Goal: Feedback & Contribution: Leave review/rating

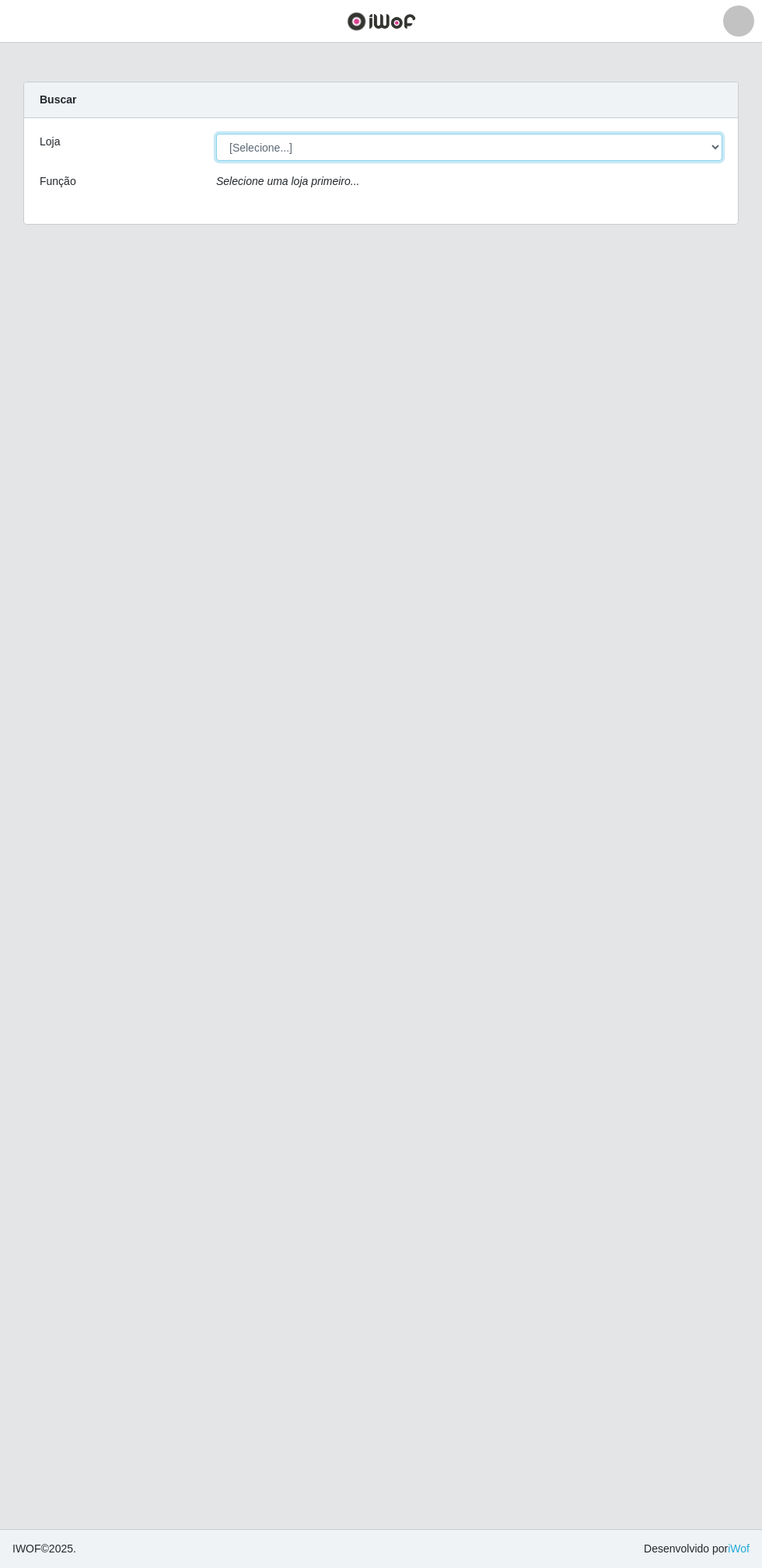
click at [310, 152] on select "[Selecione...] Atacado Vem - Loja 30 Laranjeiras Velha" at bounding box center [468, 147] width 506 height 27
select select "495"
click at [216, 134] on select "[Selecione...] Atacado Vem - Loja 30 Laranjeiras Velha" at bounding box center [468, 147] width 506 height 27
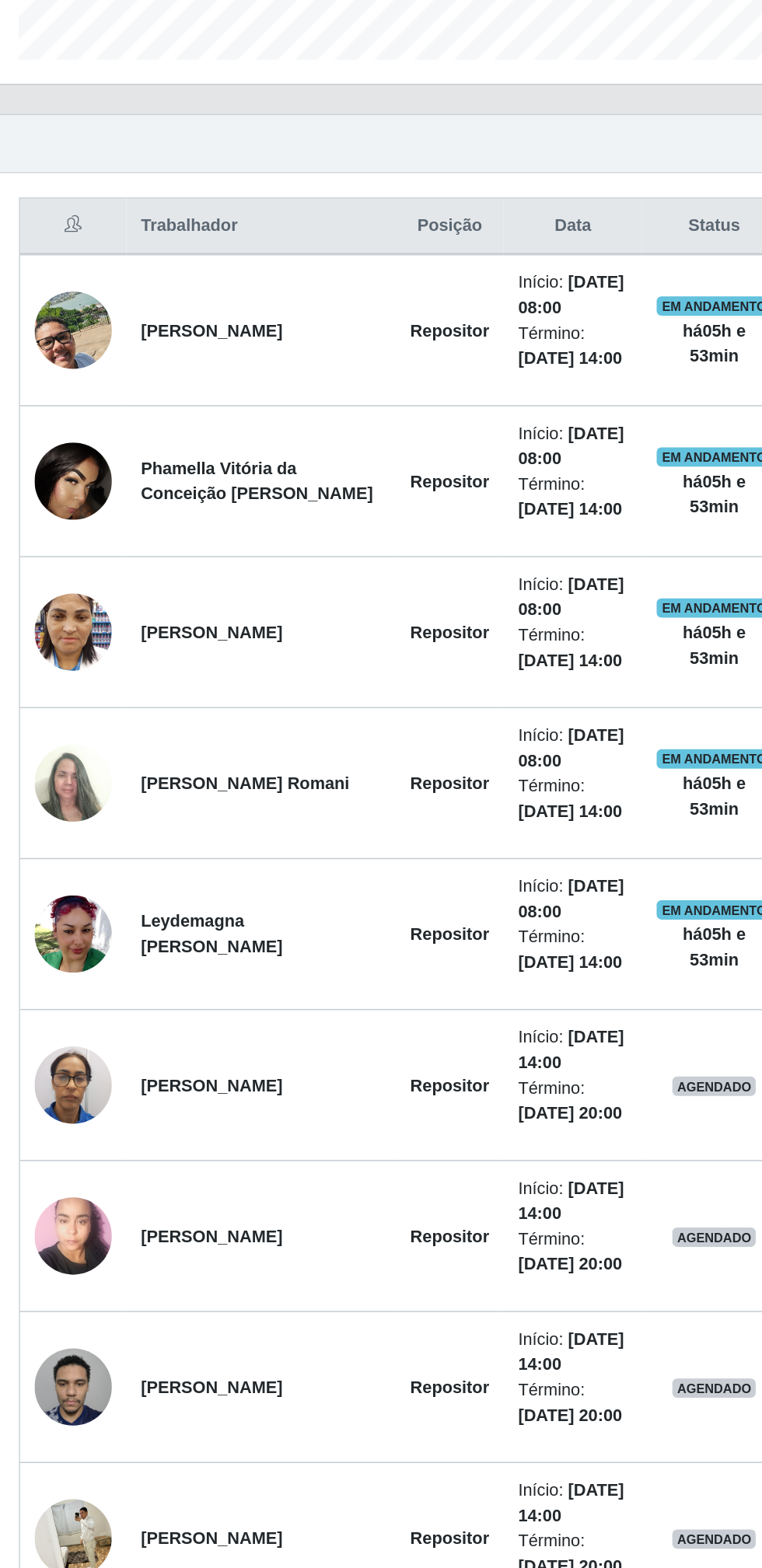
scroll to position [16, 0]
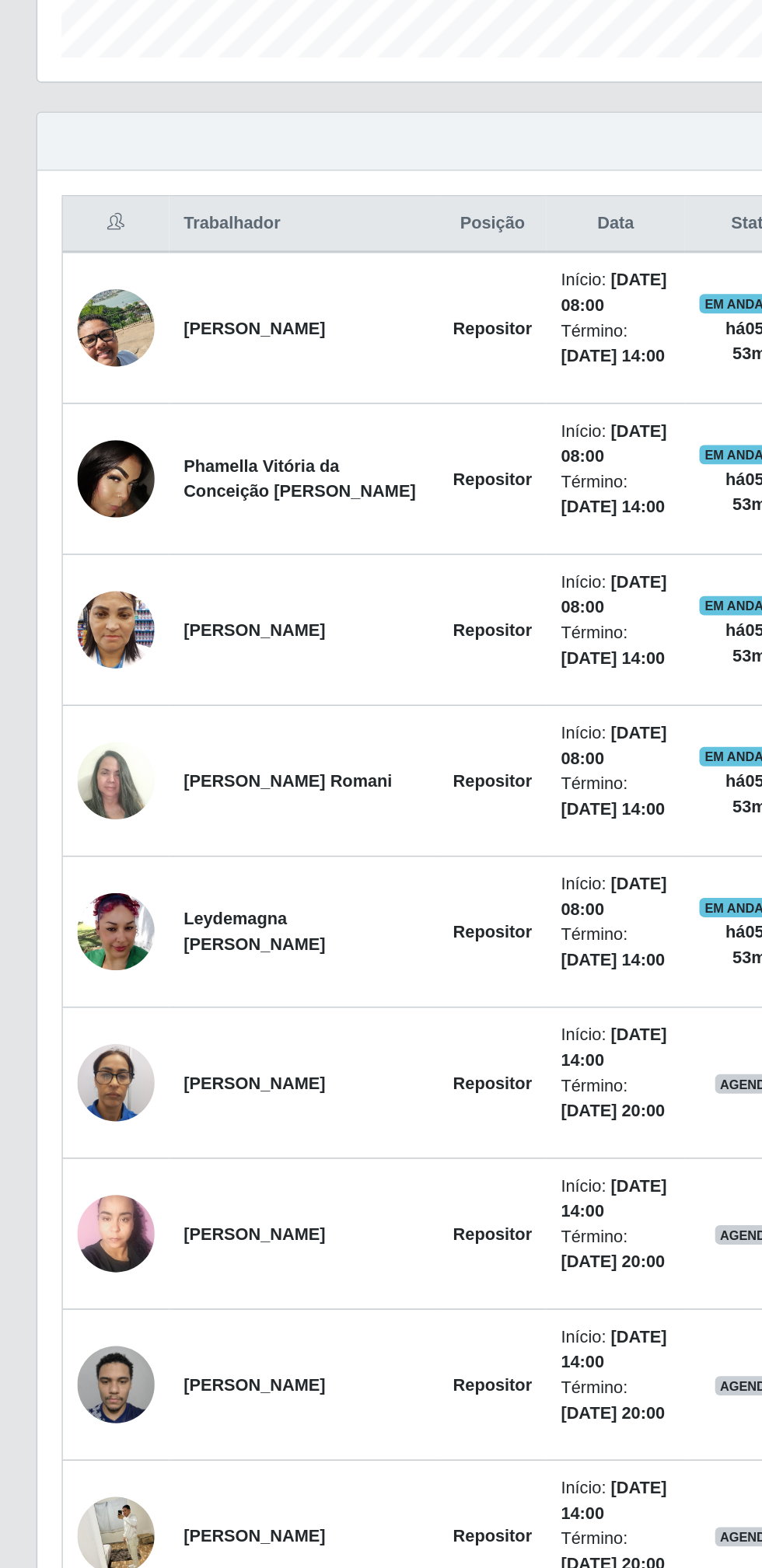
click at [167, 824] on td "Phamella Vitória da Conceição [PERSON_NAME]" at bounding box center [195, 812] width 173 height 98
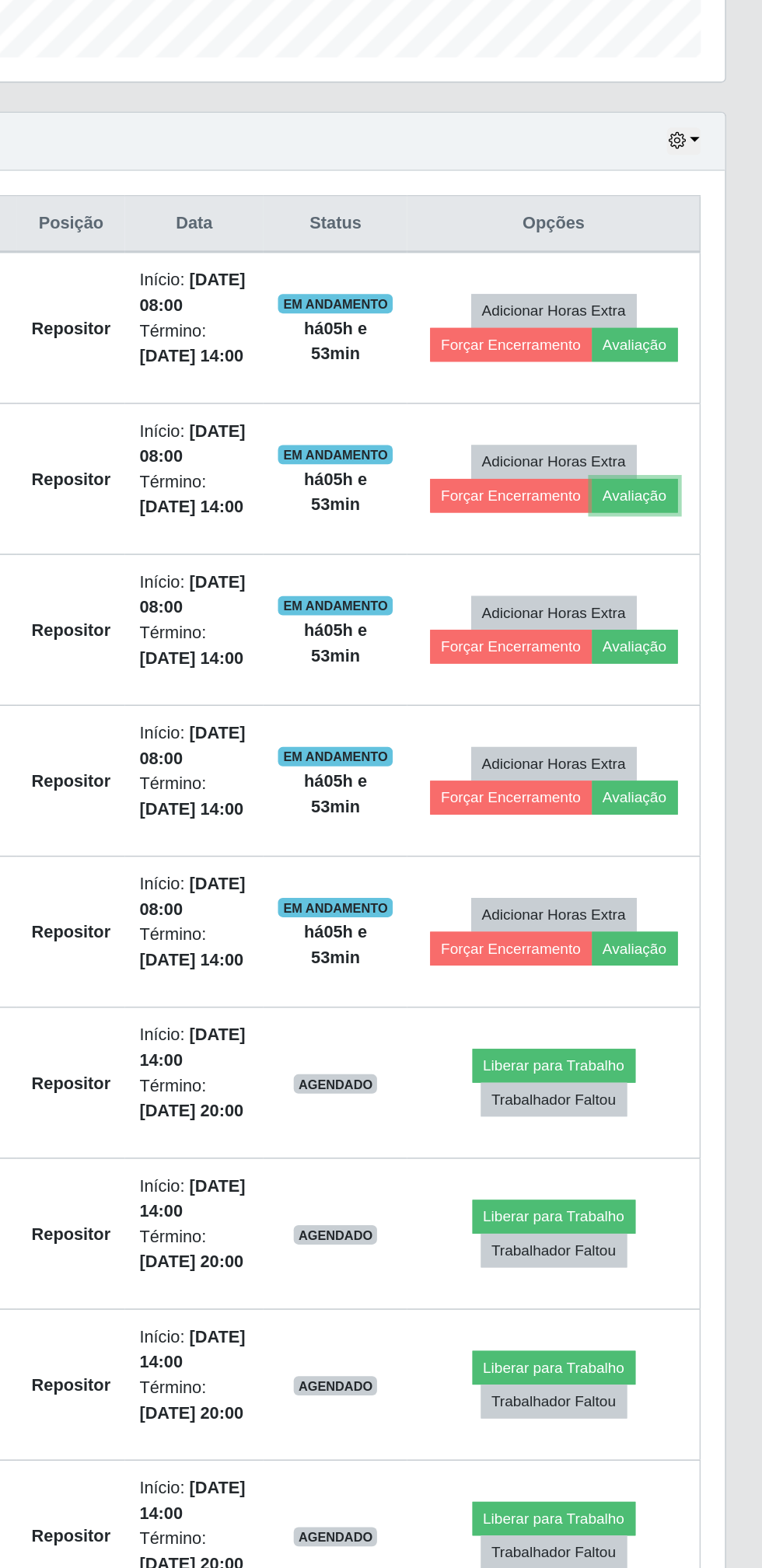
click at [683, 819] on button "Avaliação" at bounding box center [680, 821] width 55 height 22
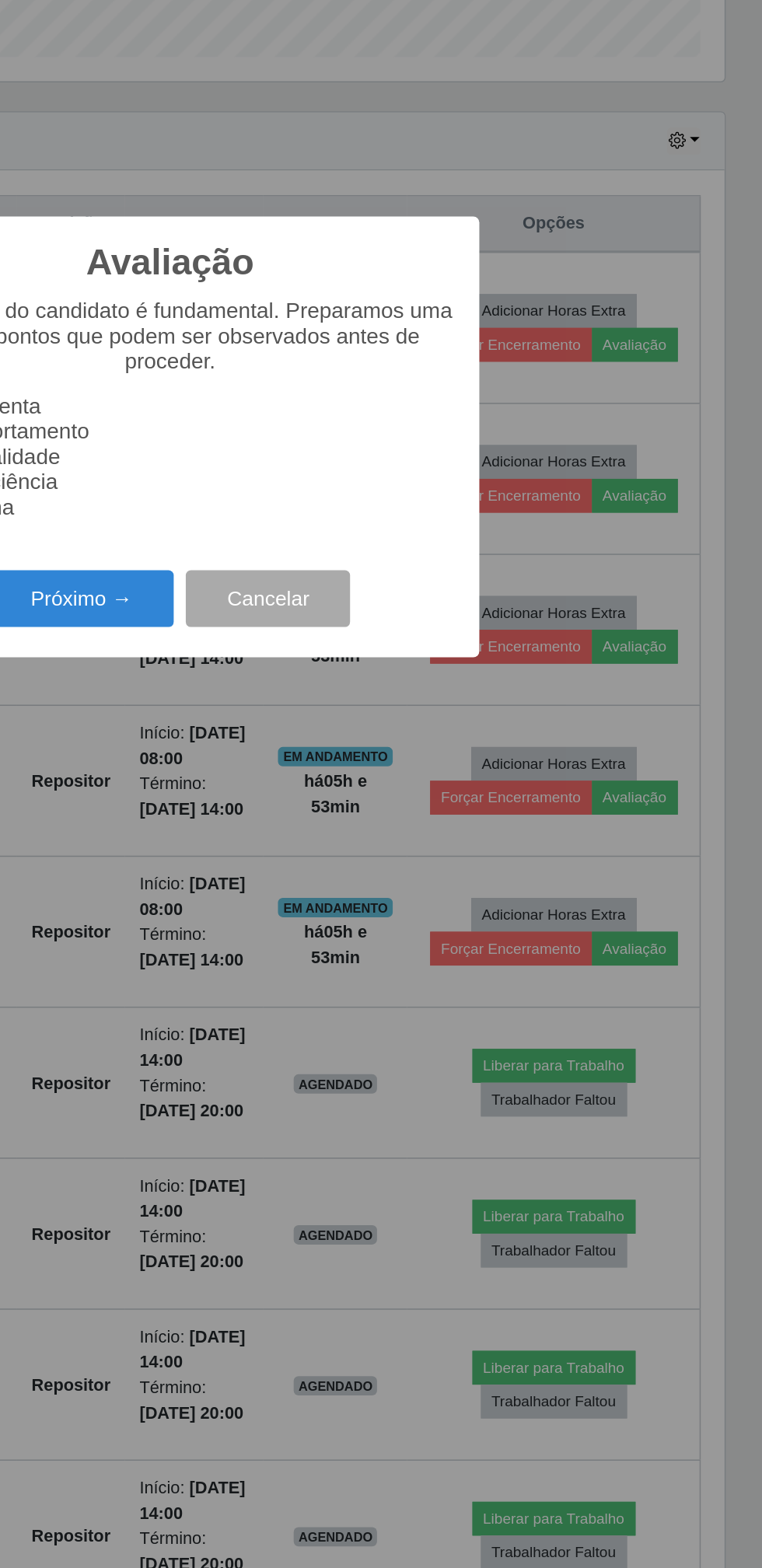
click at [380, 893] on button "Próximo →" at bounding box center [324, 888] width 119 height 36
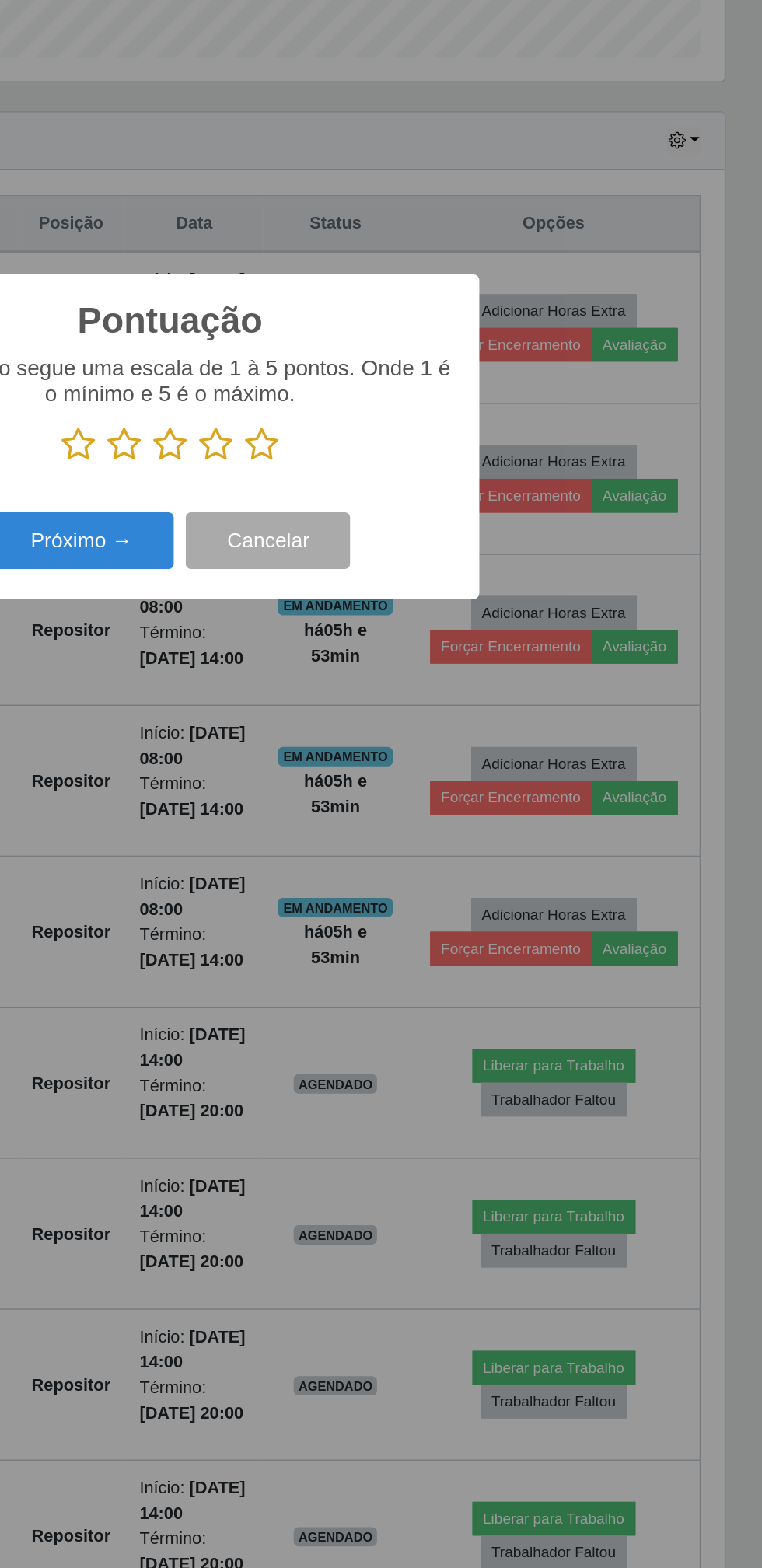
click at [446, 784] on icon at bounding box center [440, 789] width 22 height 23
click at [429, 801] on input "radio" at bounding box center [429, 801] width 0 height 0
click at [355, 852] on button "Próximo →" at bounding box center [324, 851] width 119 height 36
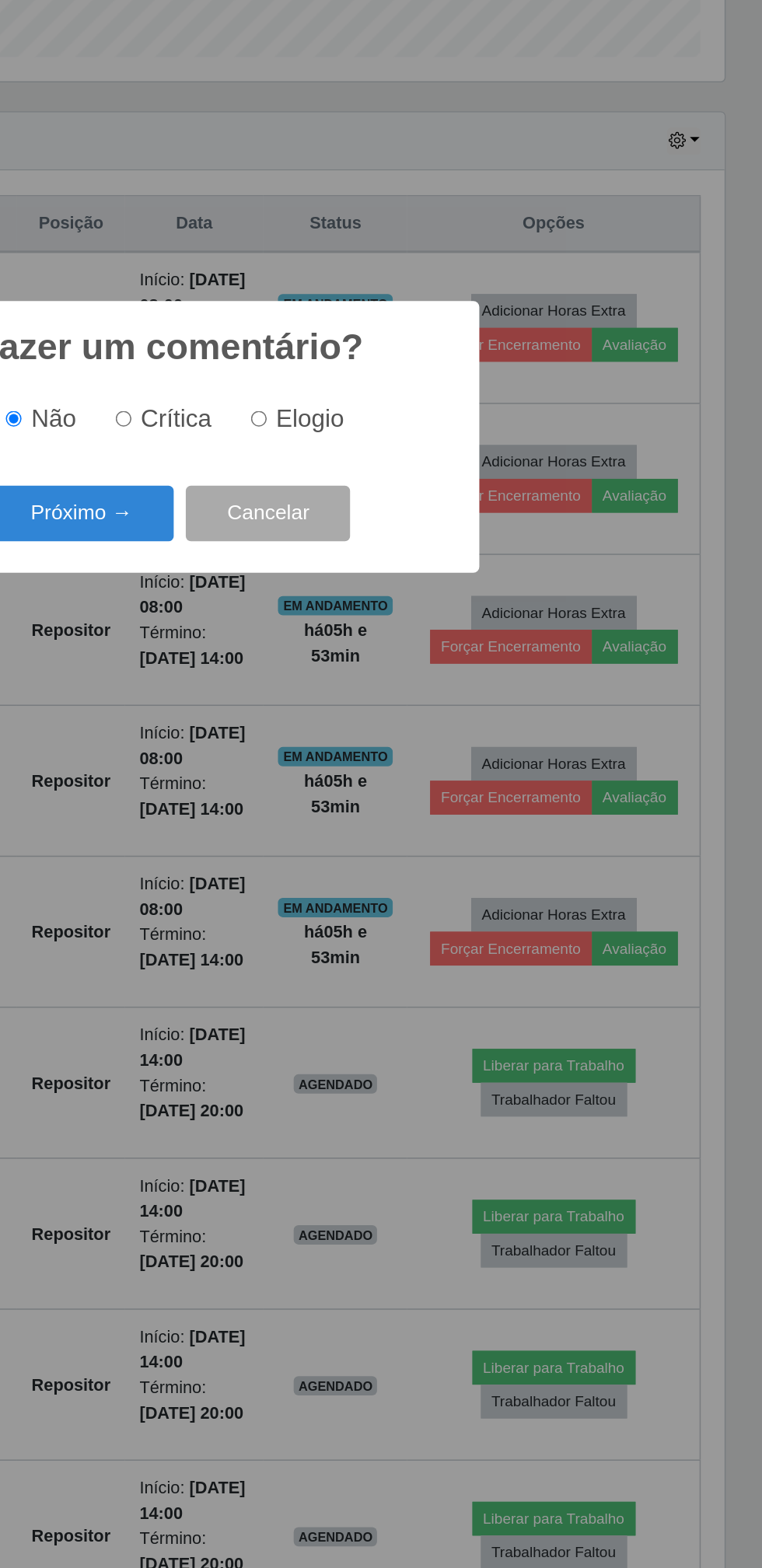
click at [443, 770] on input "Elogio" at bounding box center [438, 773] width 11 height 11
radio input "true"
click at [285, 772] on input "Não" at bounding box center [280, 773] width 11 height 11
radio input "true"
click at [331, 828] on button "Próximo →" at bounding box center [324, 834] width 119 height 36
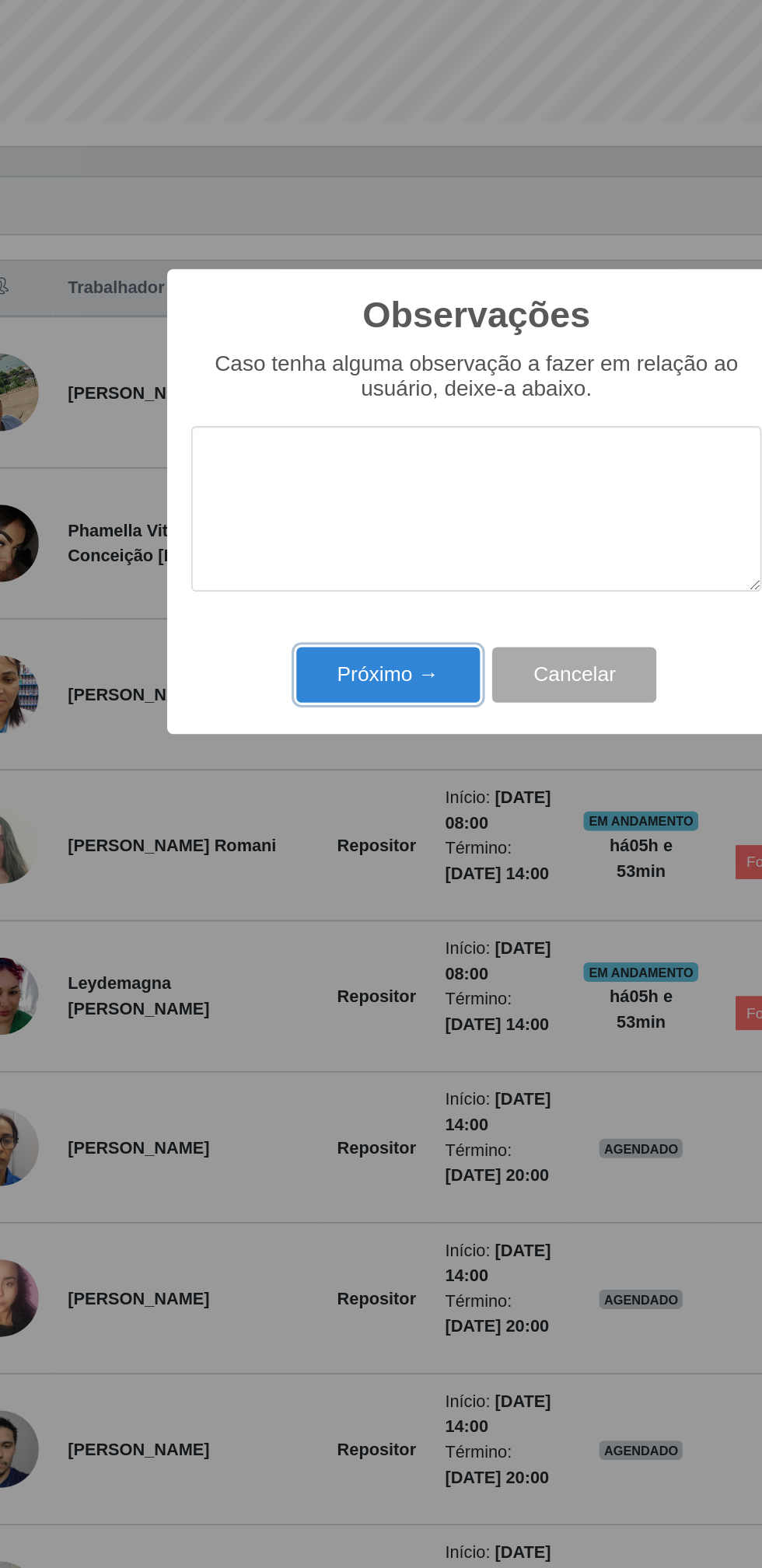
click at [317, 901] on button "Próximo →" at bounding box center [324, 896] width 119 height 36
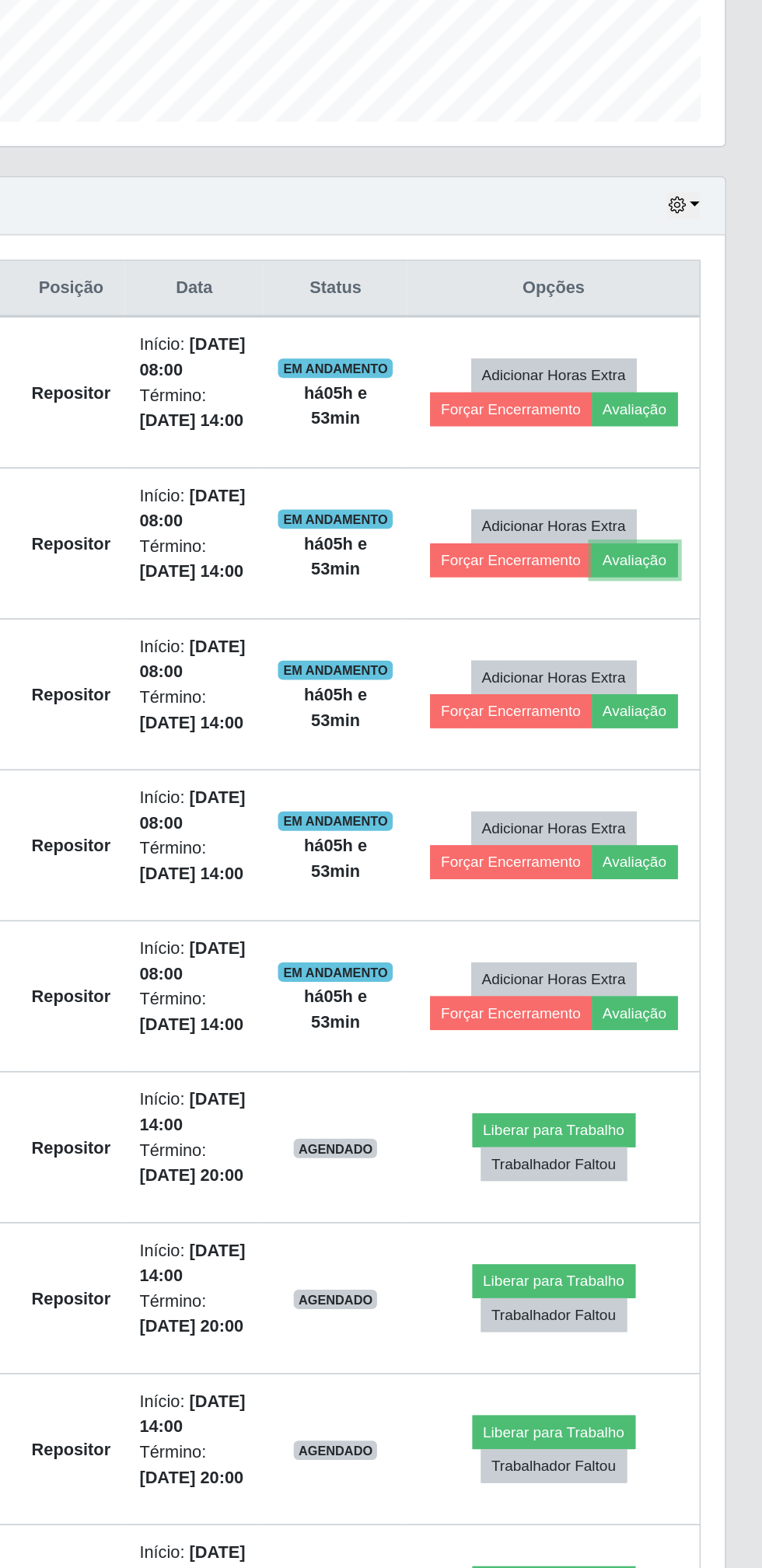
click at [680, 826] on button "Avaliação" at bounding box center [680, 821] width 55 height 22
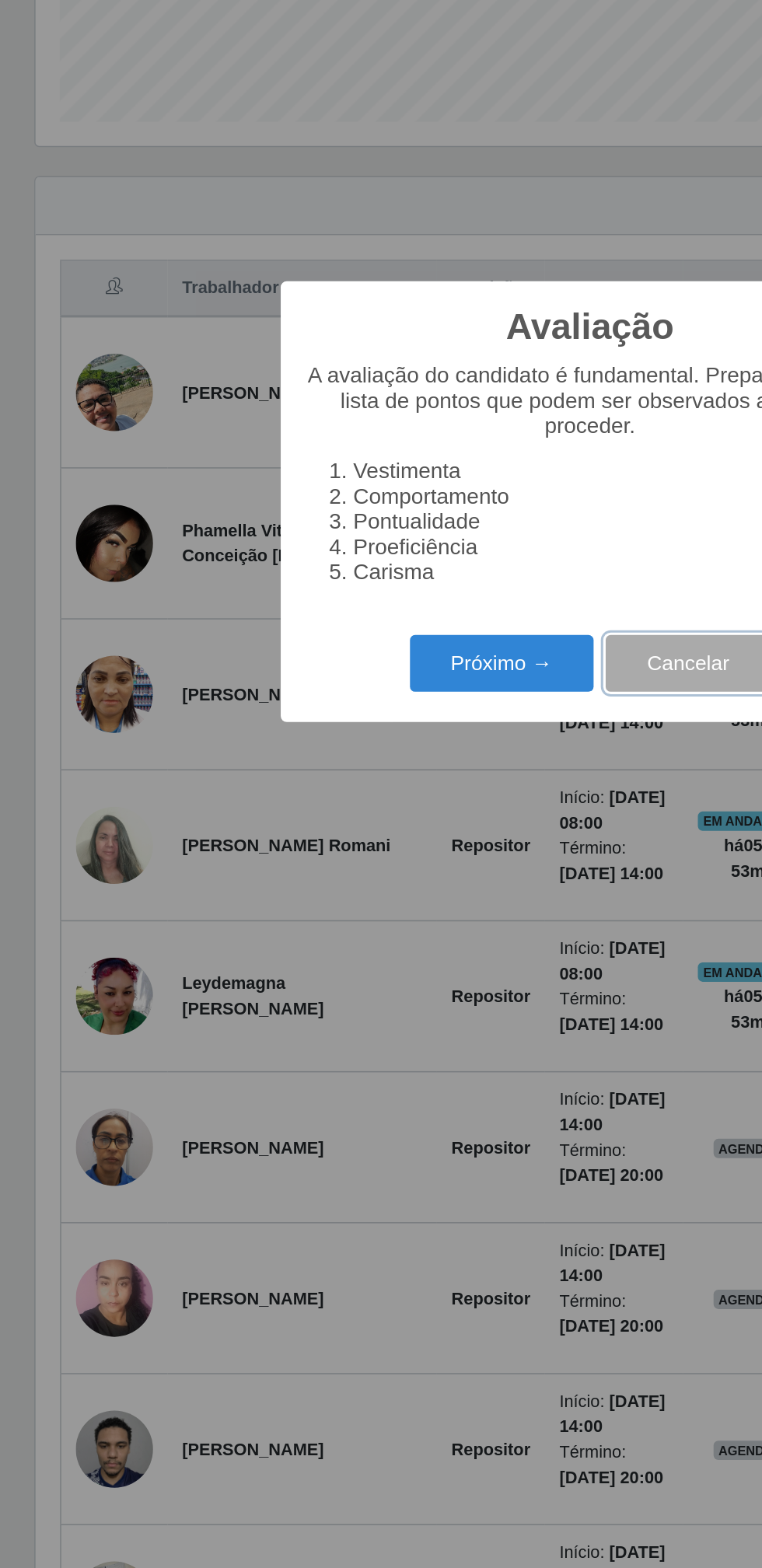
click at [413, 894] on button "Cancelar" at bounding box center [444, 888] width 106 height 36
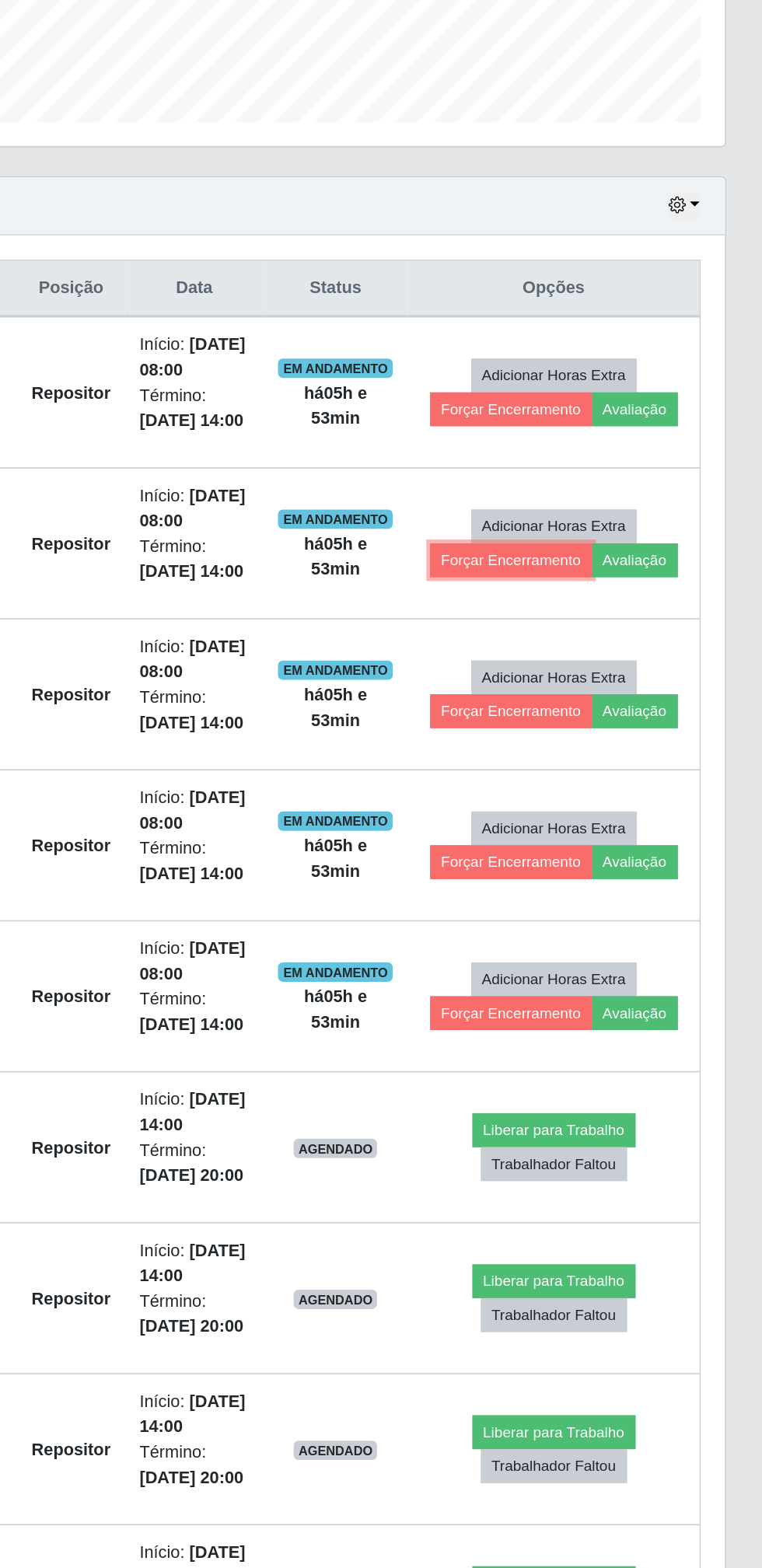
click at [590, 824] on button "Forçar Encerramento" at bounding box center [599, 821] width 104 height 22
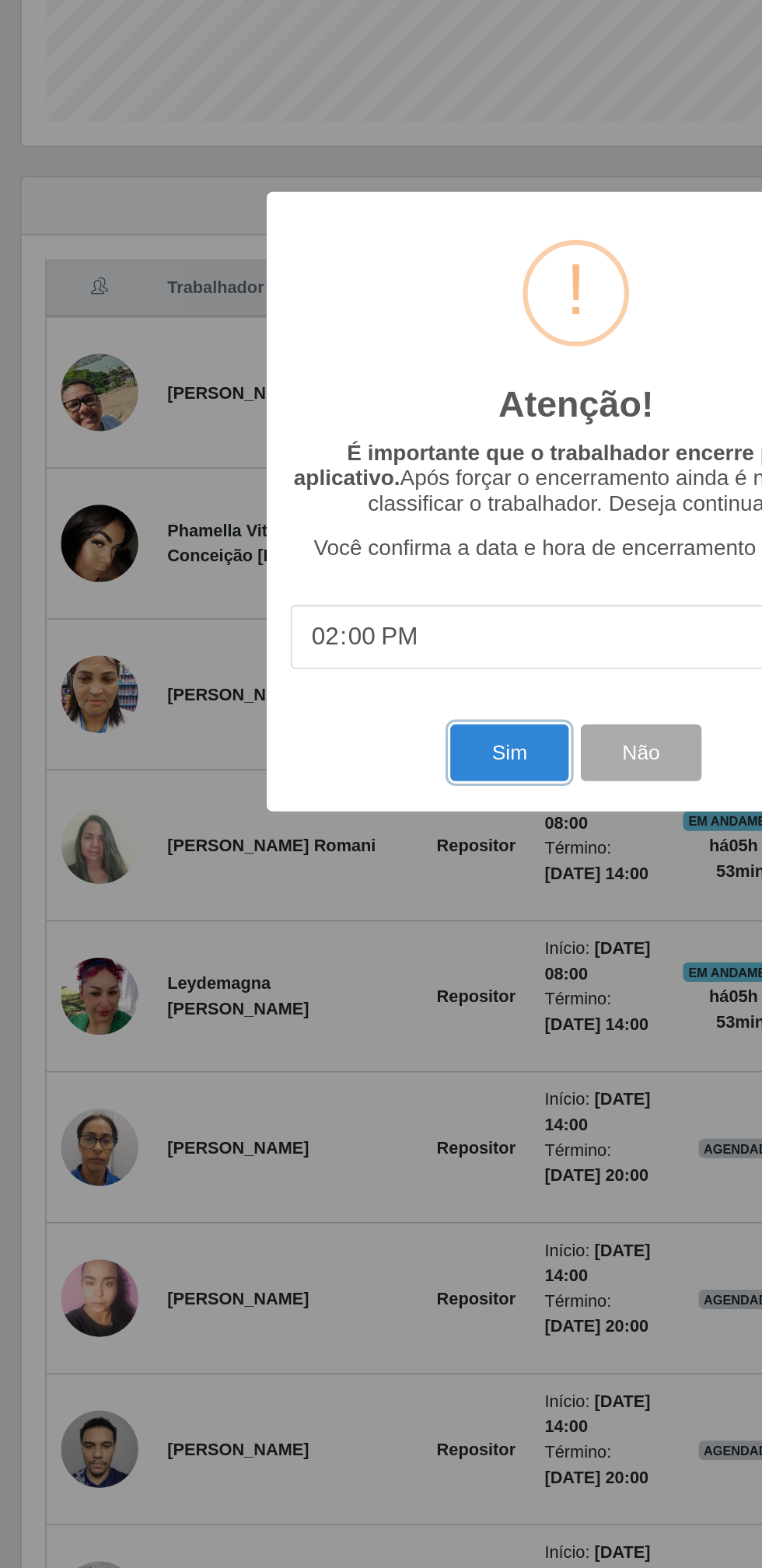
click at [339, 950] on button "Sim" at bounding box center [337, 946] width 76 height 36
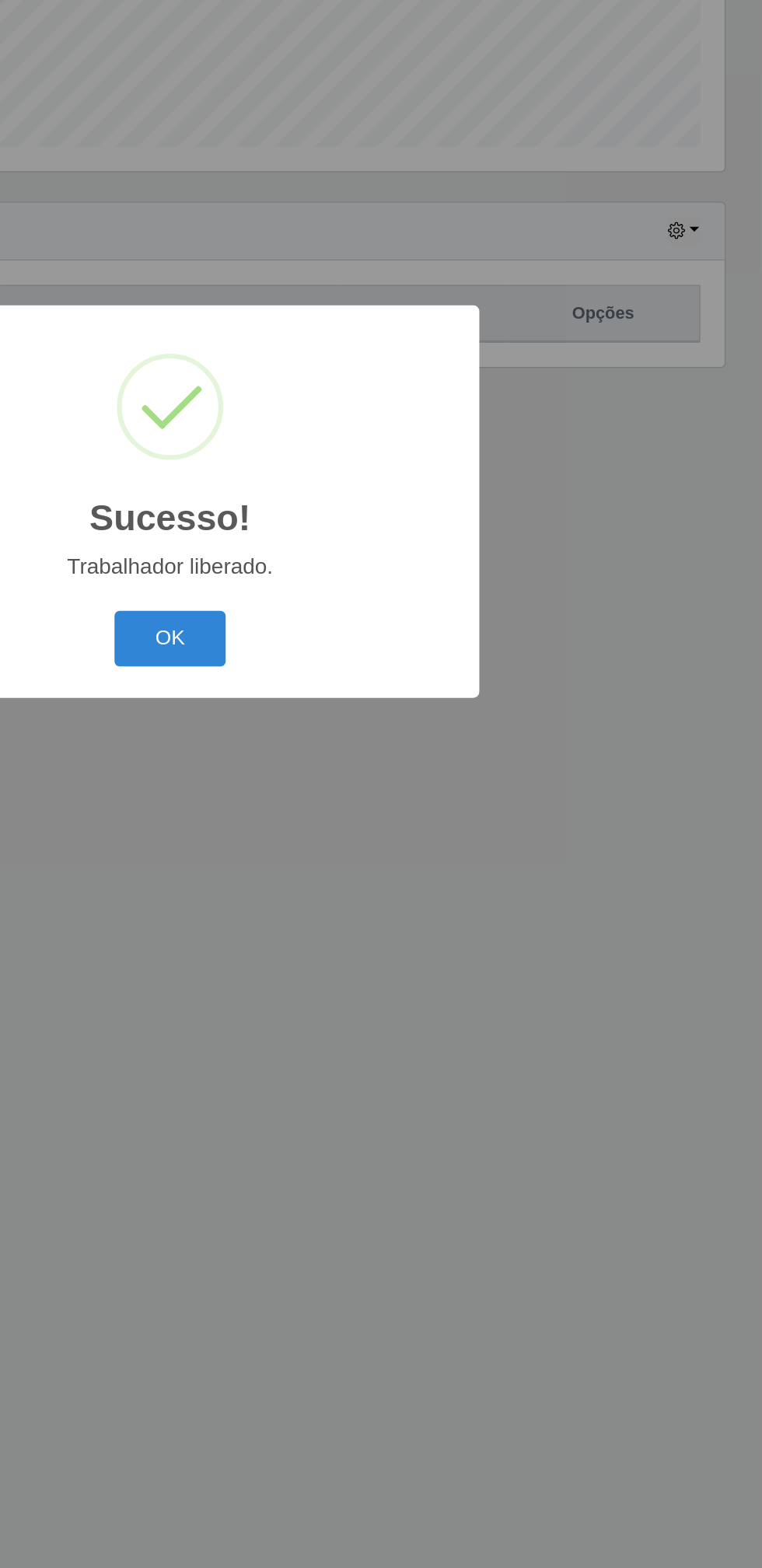
scroll to position [0, 0]
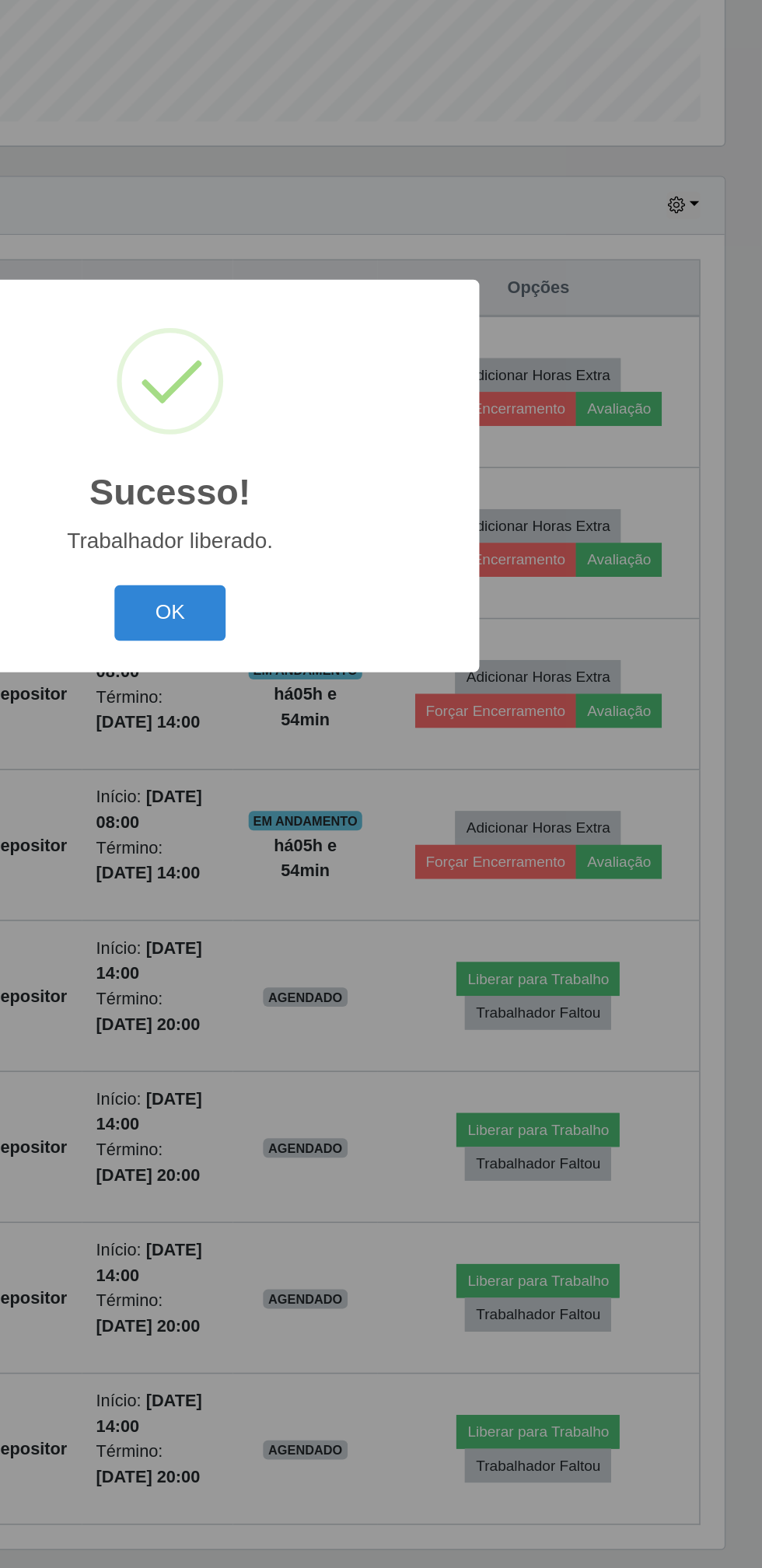
click at [391, 868] on button "OK" at bounding box center [381, 873] width 73 height 36
